Goal: Task Accomplishment & Management: Manage account settings

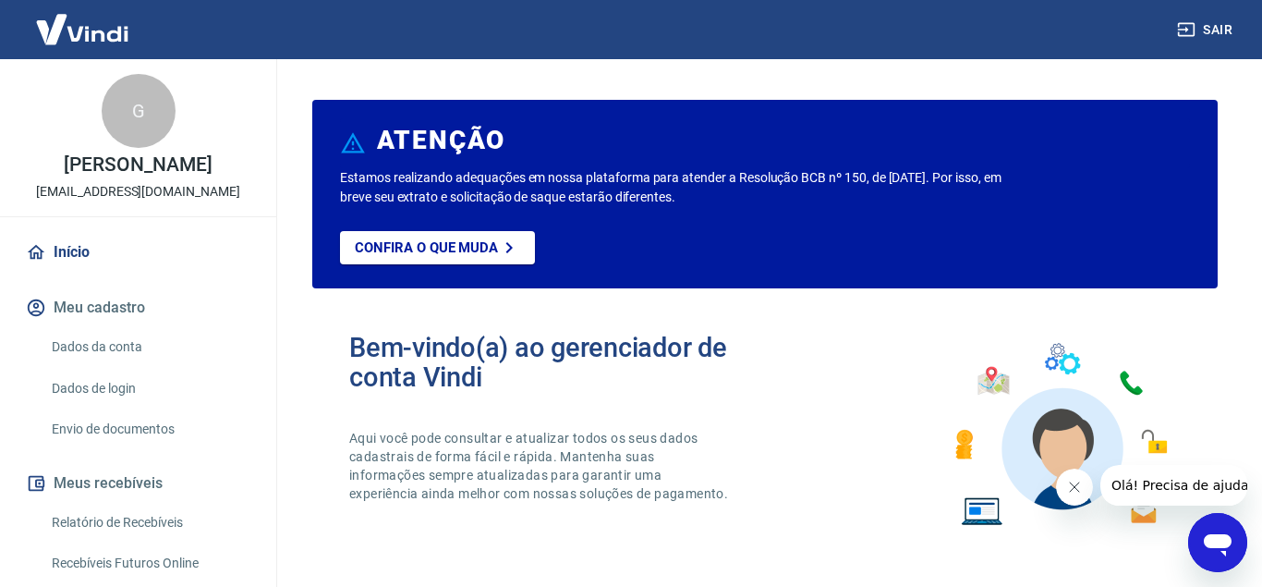
scroll to position [94, 0]
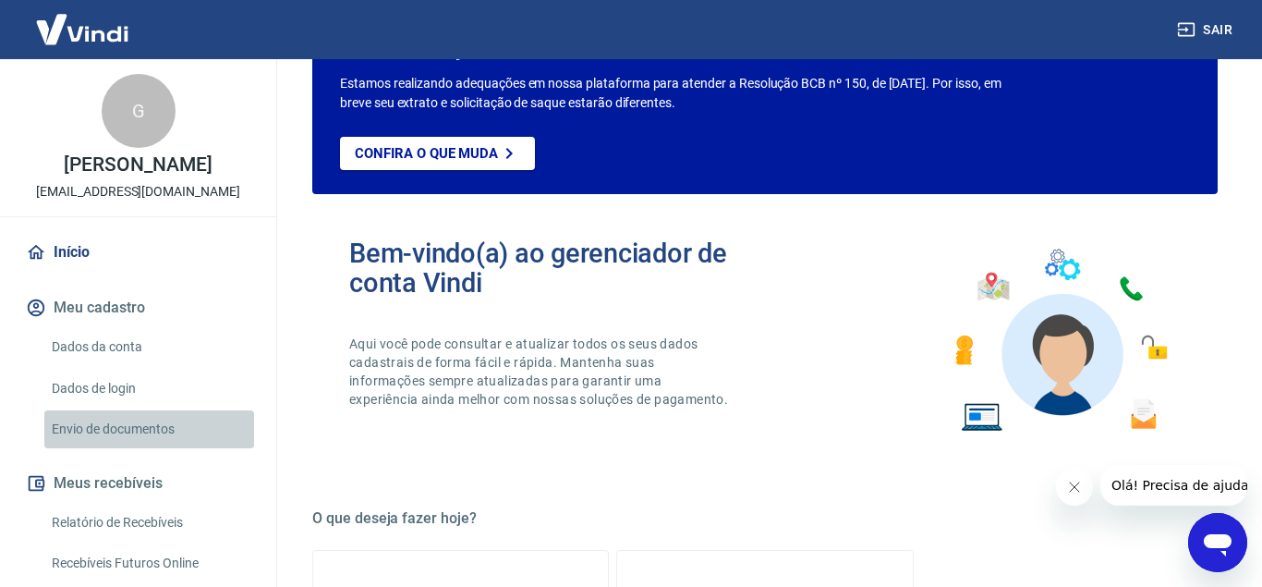
click at [178, 426] on link "Envio de documentos" at bounding box center [149, 429] width 210 height 38
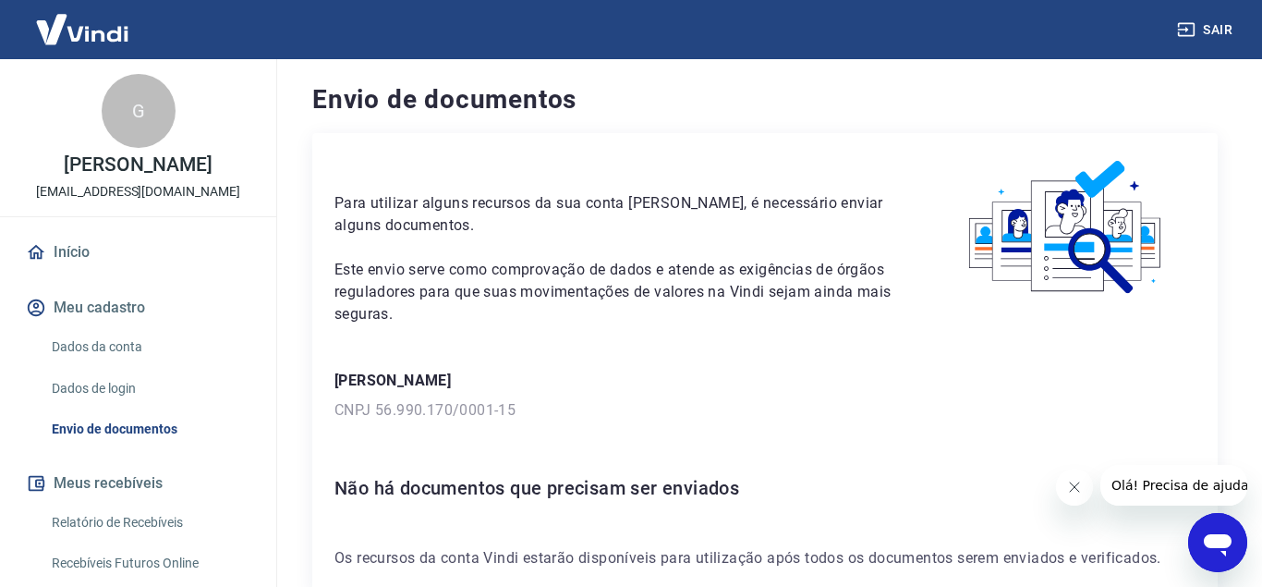
click at [95, 246] on link "Início" at bounding box center [138, 252] width 232 height 41
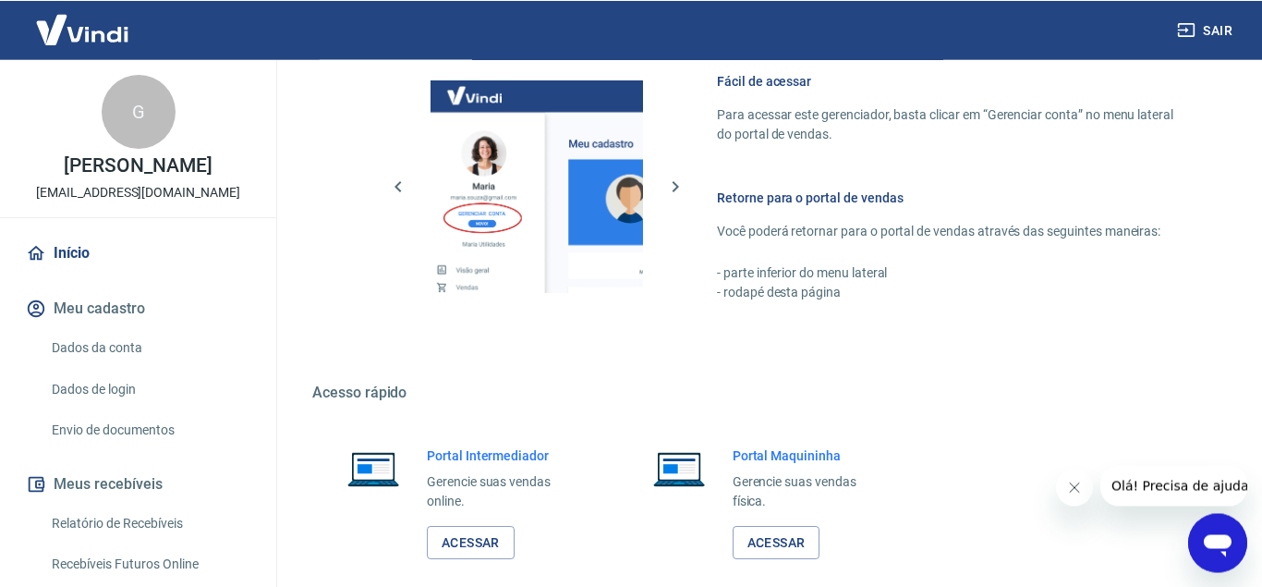
scroll to position [1101, 0]
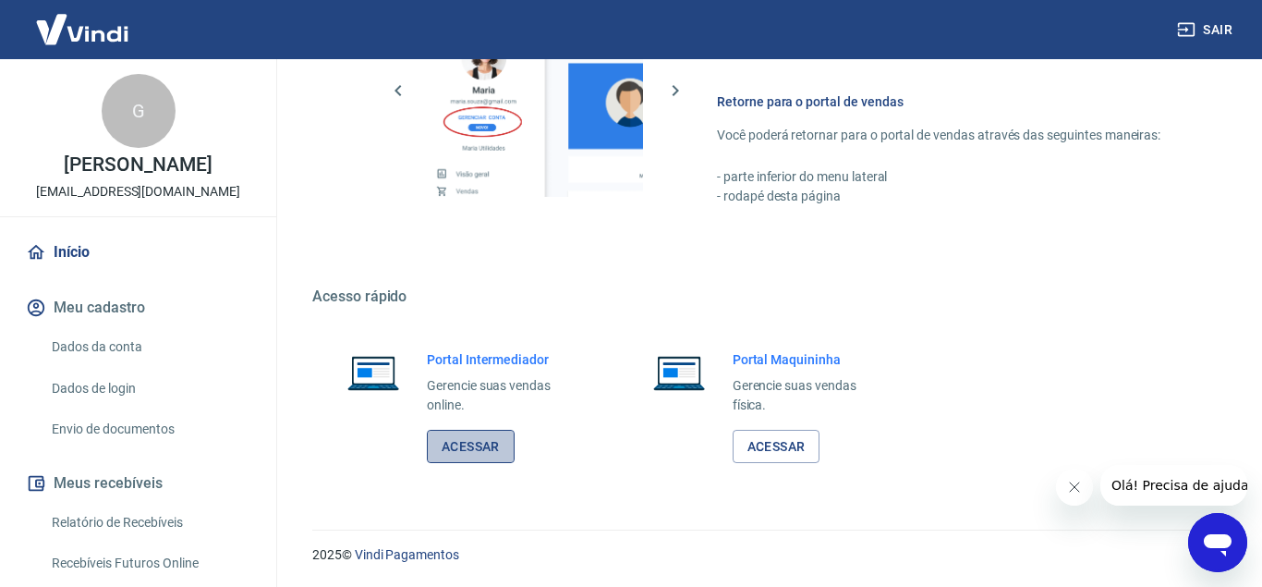
click at [465, 445] on link "Acessar" at bounding box center [471, 447] width 88 height 34
